Goal: Transaction & Acquisition: Purchase product/service

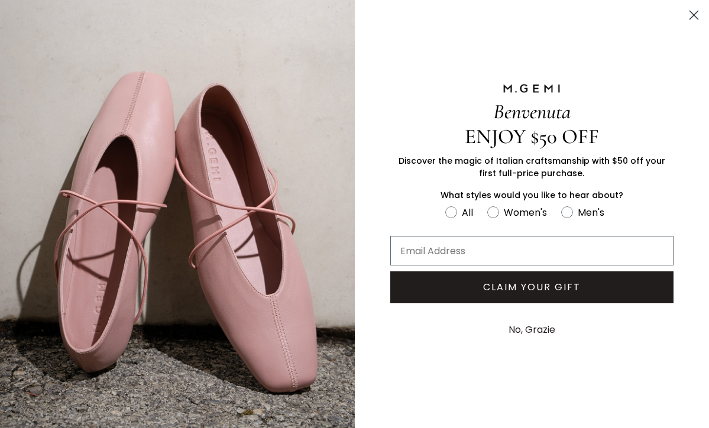
click at [545, 333] on button "No, Grazie" at bounding box center [532, 330] width 59 height 30
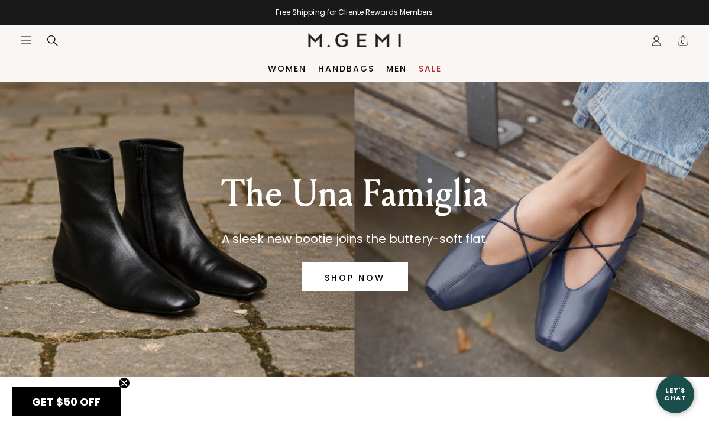
click at [28, 38] on icon "Icons/20x20/hamburger@2x" at bounding box center [26, 40] width 12 height 12
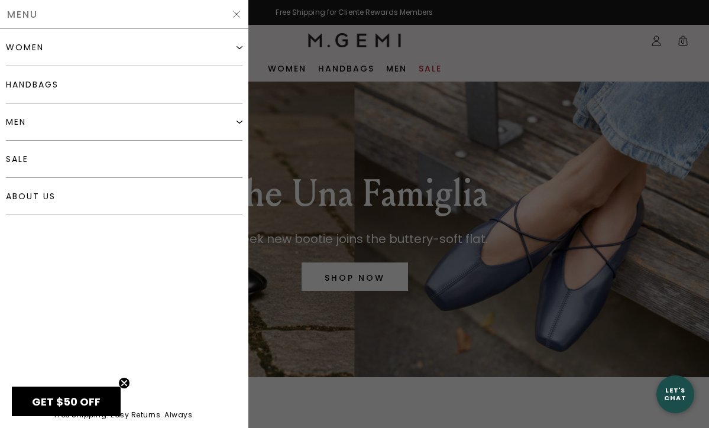
click at [31, 43] on div "women" at bounding box center [25, 47] width 38 height 9
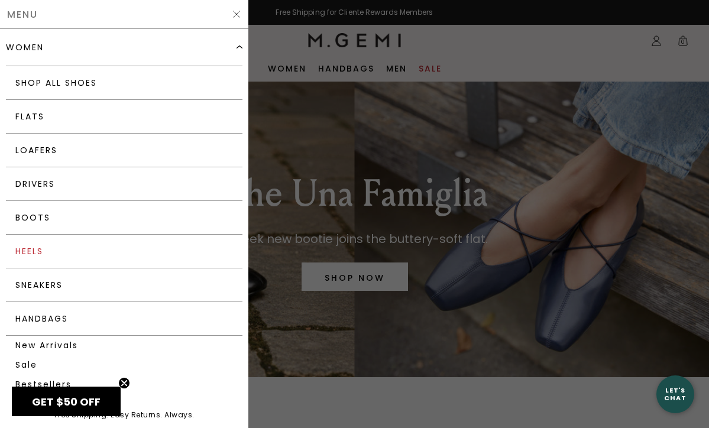
click at [30, 247] on link "Heels" at bounding box center [124, 252] width 237 height 34
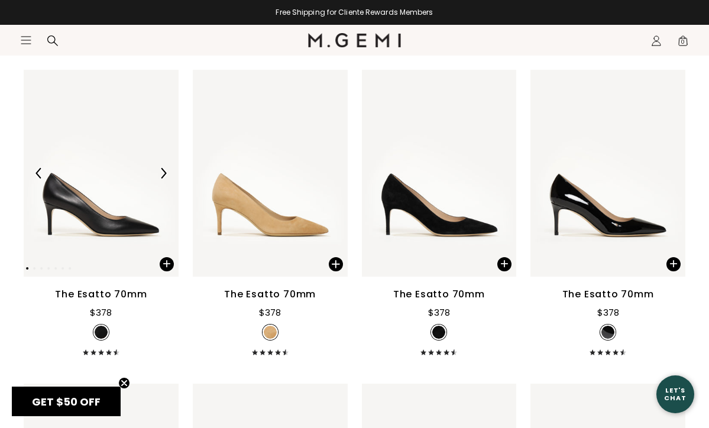
scroll to position [2369, 0]
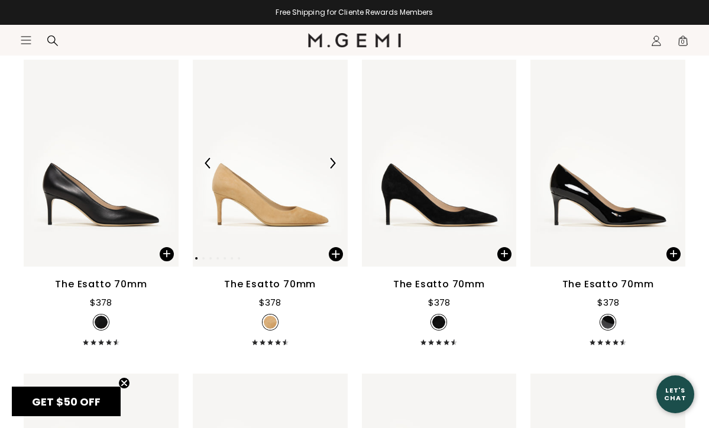
click at [261, 219] on img at bounding box center [270, 163] width 155 height 206
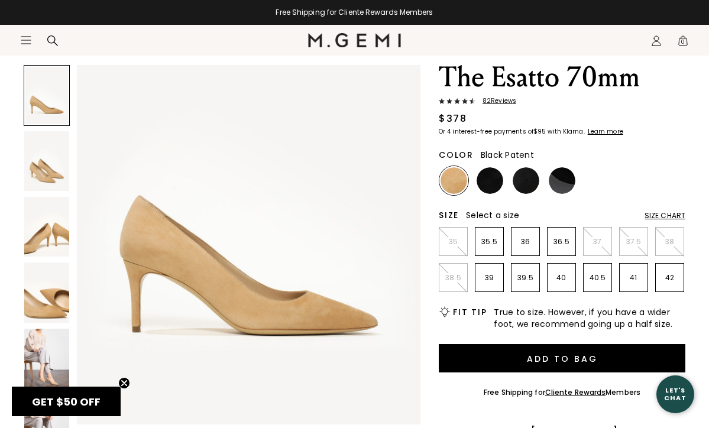
scroll to position [63, 0]
click at [671, 241] on p "38" at bounding box center [670, 241] width 28 height 9
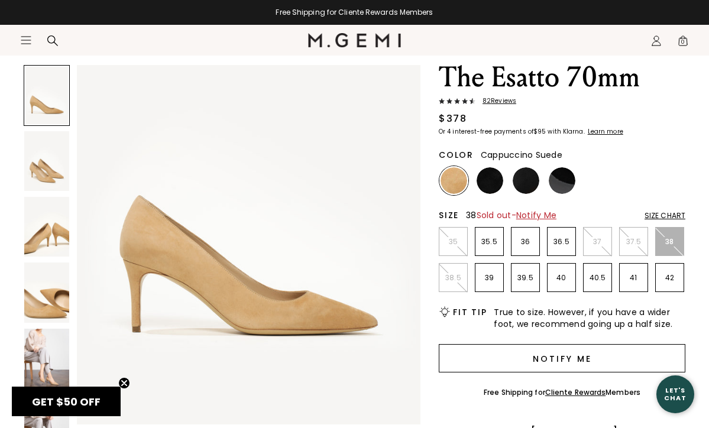
click at [594, 354] on button "Notify Me" at bounding box center [562, 358] width 247 height 28
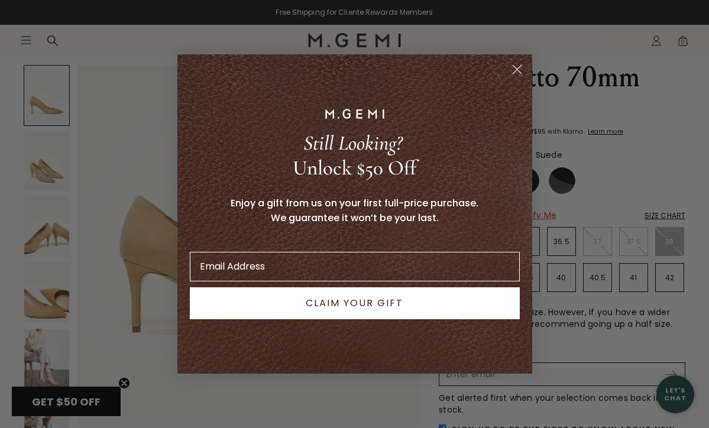
click at [594, 354] on div "Close dialog Still Looking? Unlock $50 Off Enjoy a gift from us on your first f…" at bounding box center [354, 214] width 709 height 428
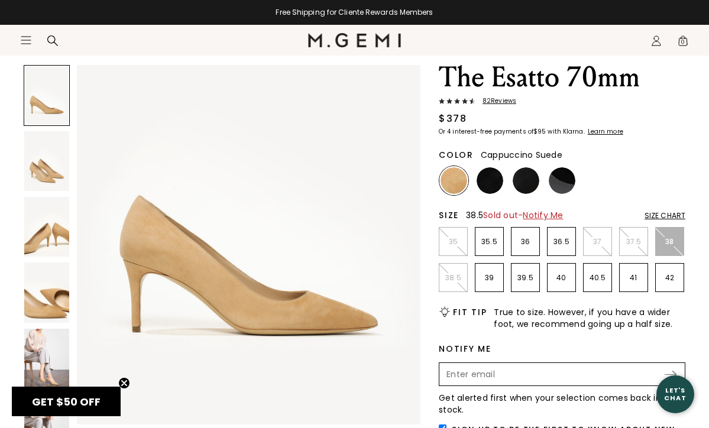
click at [461, 283] on li "38.5" at bounding box center [453, 277] width 29 height 29
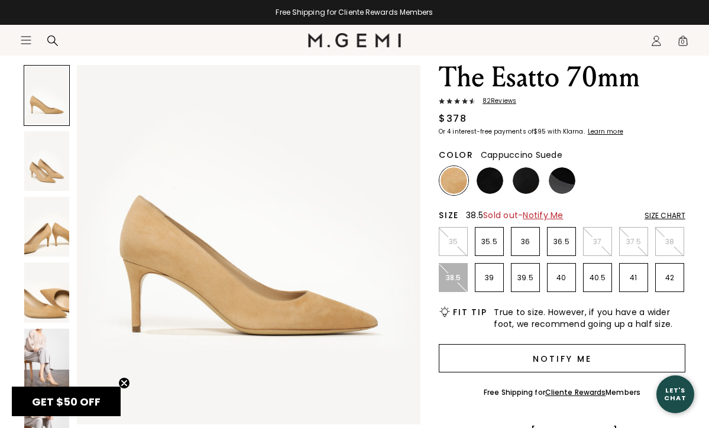
click at [562, 357] on button "Notify Me" at bounding box center [562, 358] width 247 height 28
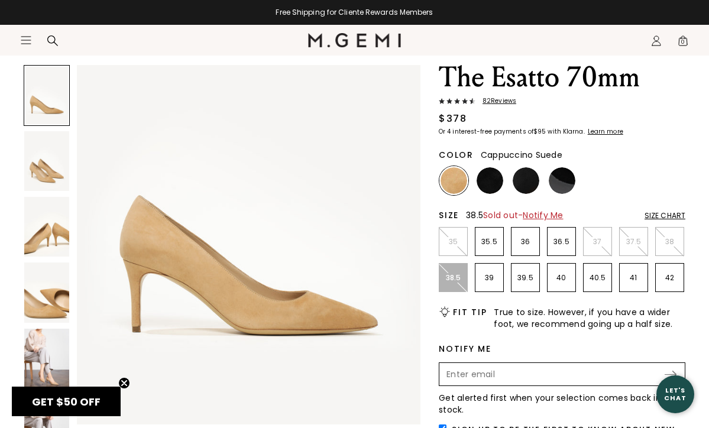
click at [552, 380] on input "Enter your email address to be notified when your selection is back in stock" at bounding box center [552, 374] width 223 height 20
type input "[PERSON_NAME][EMAIL_ADDRESS][DOMAIN_NAME]"
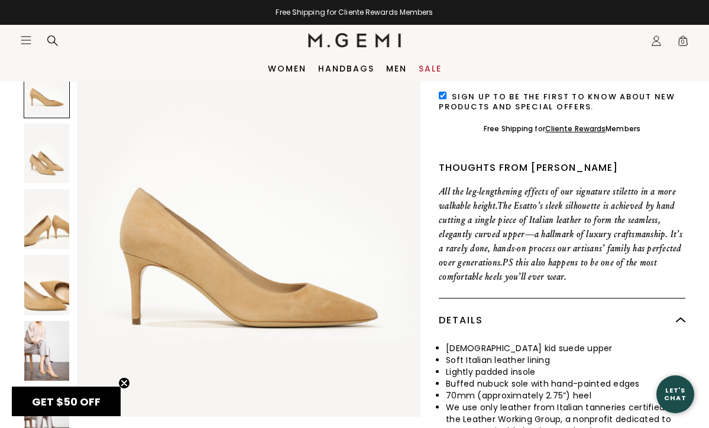
scroll to position [352, 0]
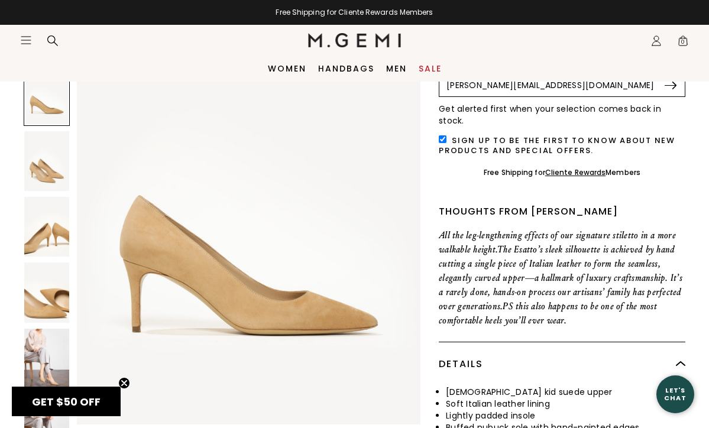
click at [674, 83] on img at bounding box center [671, 86] width 12 height 8
